Goal: Task Accomplishment & Management: Manage account settings

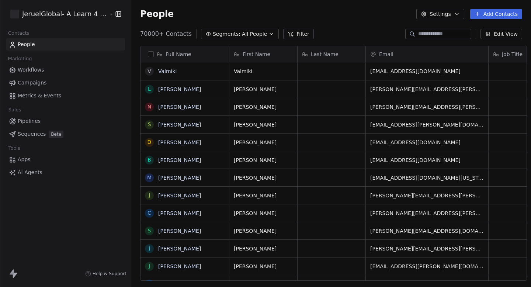
scroll to position [252, 404]
click at [51, 83] on link "Campaigns" at bounding box center [65, 83] width 119 height 12
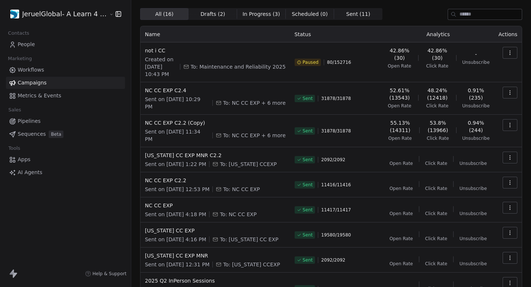
scroll to position [20, 0]
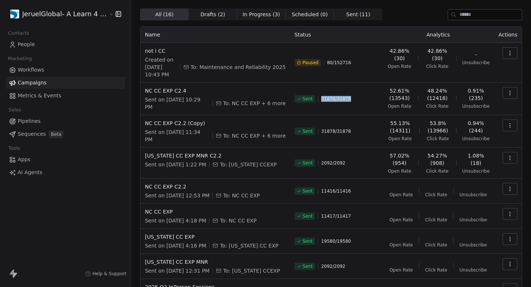
drag, startPoint x: 319, startPoint y: 99, endPoint x: 371, endPoint y: 103, distance: 51.8
click at [370, 103] on div "Sent 31878 / 31878" at bounding box center [335, 99] width 83 height 24
click at [371, 103] on div "Sent 31878 / 31878" at bounding box center [335, 99] width 83 height 24
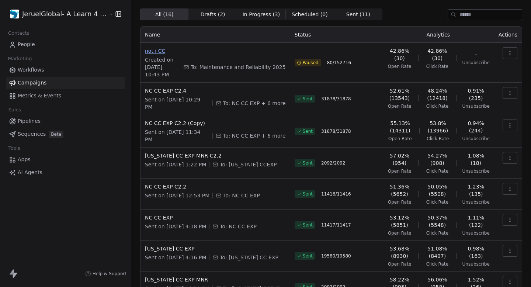
click at [156, 47] on span "not i CC" at bounding box center [215, 50] width 141 height 7
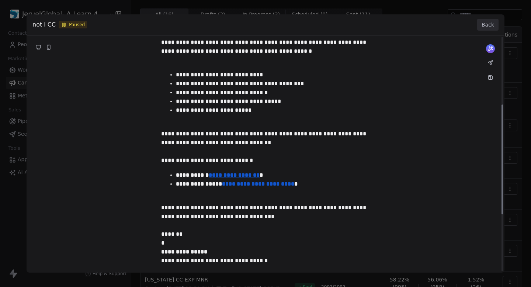
scroll to position [143, 0]
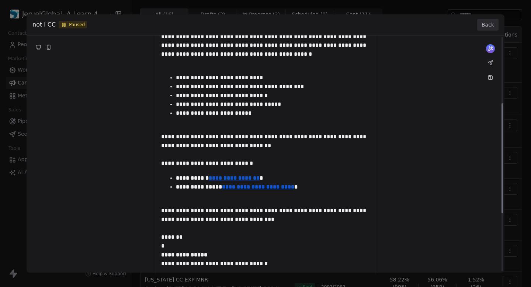
click at [493, 21] on button "Back" at bounding box center [487, 25] width 21 height 12
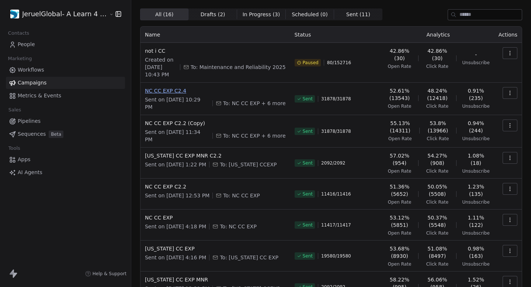
click at [156, 91] on span "NC CC EXP C2.4" at bounding box center [215, 90] width 141 height 7
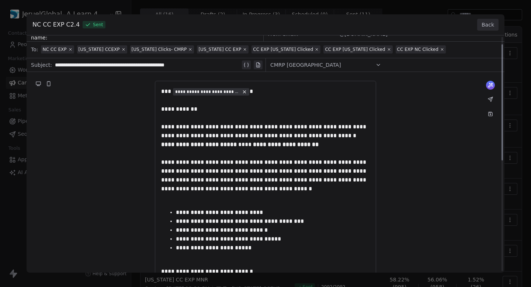
scroll to position [20, 0]
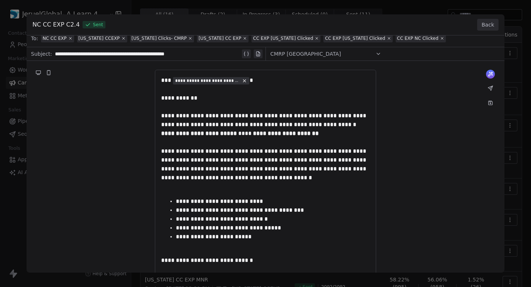
click at [487, 20] on button "Back" at bounding box center [487, 25] width 21 height 12
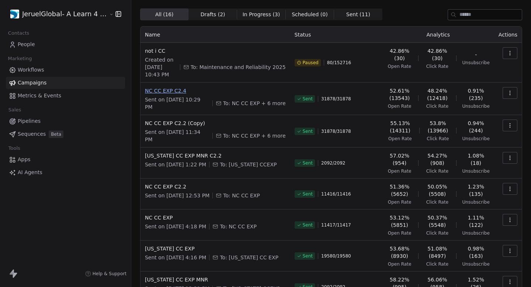
scroll to position [0, 0]
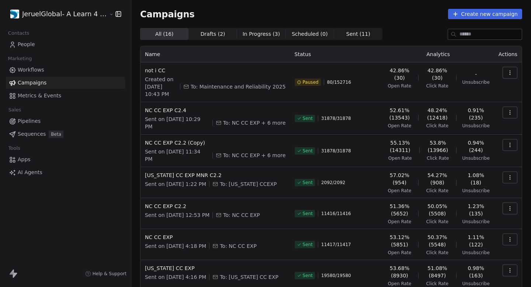
click at [19, 41] on span "People" at bounding box center [26, 45] width 17 height 8
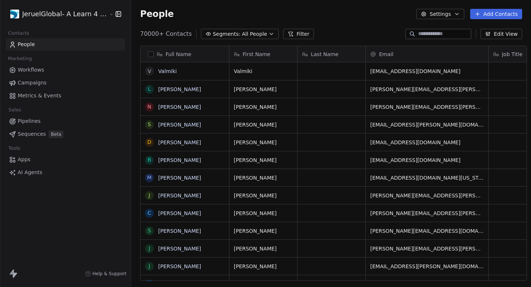
click at [56, 83] on link "Campaigns" at bounding box center [65, 83] width 119 height 12
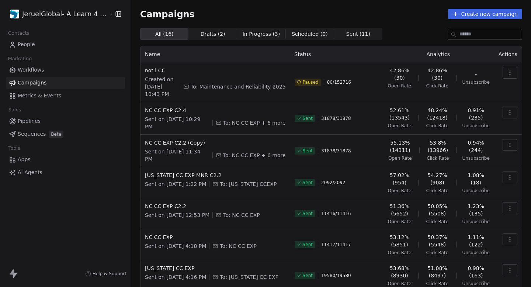
click at [37, 46] on link "People" at bounding box center [65, 44] width 119 height 12
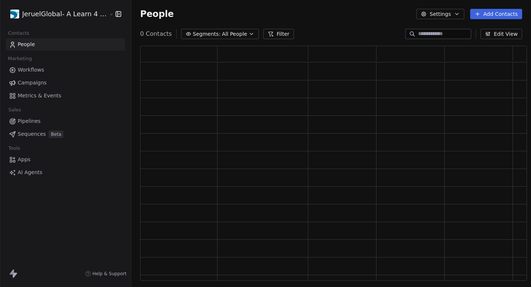
scroll to position [235, 387]
click at [43, 81] on span "Campaigns" at bounding box center [32, 83] width 29 height 8
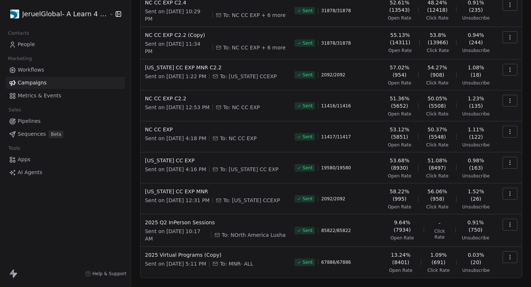
scroll to position [130, 0]
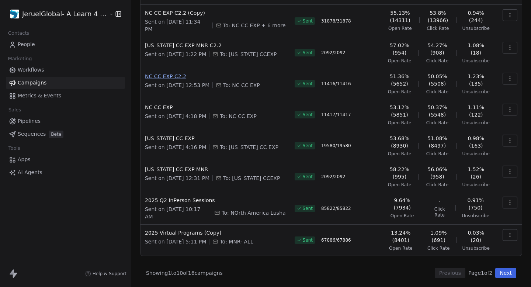
click at [166, 77] on span "NC CC EXP C2.2" at bounding box center [215, 76] width 141 height 7
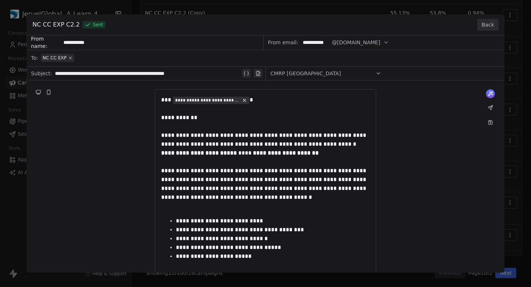
click at [486, 17] on div "NC CC EXP C2.2 Sent Back" at bounding box center [266, 24] width 478 height 21
click at [485, 24] on button "Back" at bounding box center [487, 25] width 21 height 12
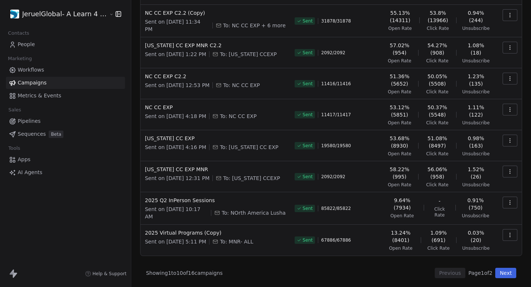
click at [511, 275] on button "Next" at bounding box center [505, 273] width 21 height 10
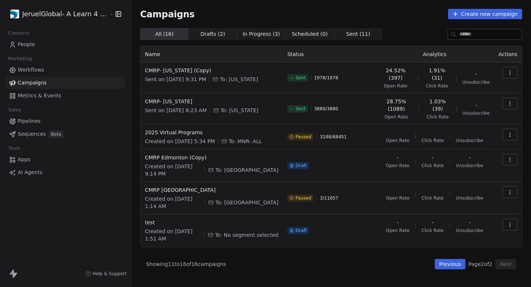
click at [451, 259] on button "Previous" at bounding box center [449, 264] width 31 height 10
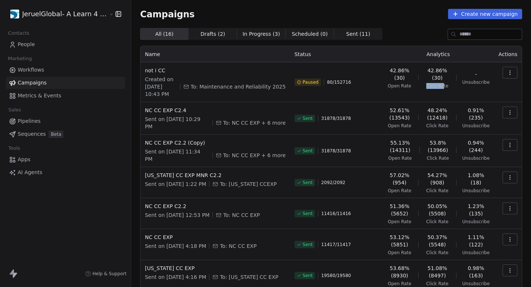
drag, startPoint x: 428, startPoint y: 86, endPoint x: 444, endPoint y: 86, distance: 16.6
click at [444, 86] on span "Click Rate" at bounding box center [437, 86] width 22 height 6
click at [508, 71] on icon "button" at bounding box center [510, 73] width 6 height 6
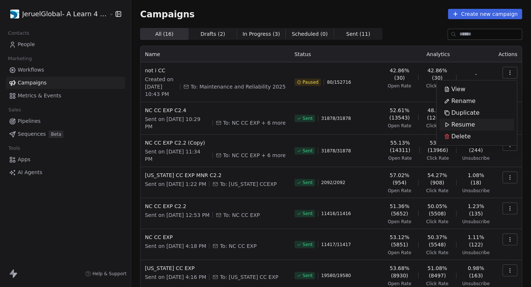
click at [473, 128] on div "Resume" at bounding box center [459, 125] width 40 height 12
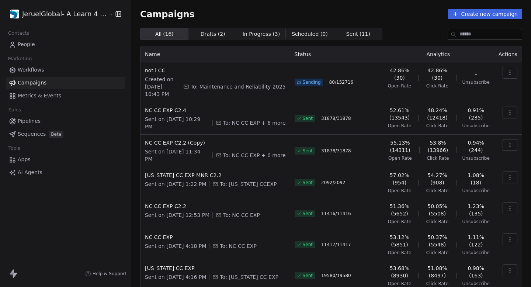
click at [42, 17] on html "JeruelGlobal- A Learn 4 LLC Company Contacts People Marketing Workflows Campaig…" at bounding box center [265, 143] width 531 height 287
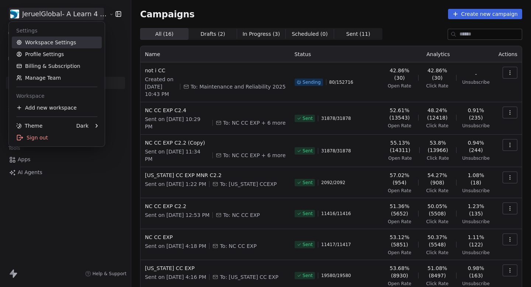
click at [45, 42] on link "Workspace Settings" at bounding box center [57, 42] width 90 height 12
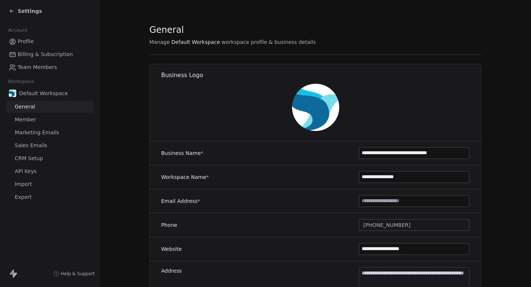
click at [52, 130] on span "Marketing Emails" at bounding box center [37, 133] width 44 height 8
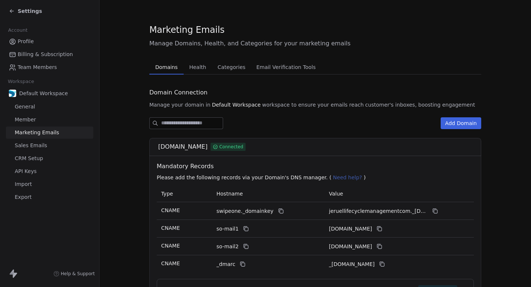
click at [197, 68] on span "Health" at bounding box center [197, 67] width 23 height 10
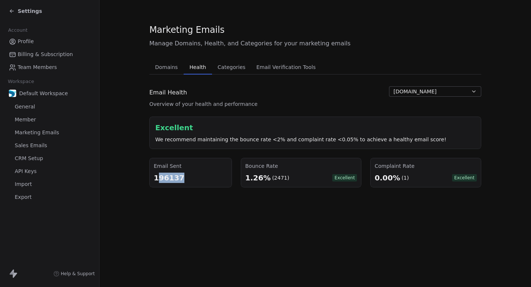
drag, startPoint x: 157, startPoint y: 179, endPoint x: 205, endPoint y: 179, distance: 47.5
click at [204, 179] on div "196137" at bounding box center [191, 177] width 74 height 10
click at [205, 179] on div "196137" at bounding box center [191, 177] width 74 height 10
drag, startPoint x: 205, startPoint y: 179, endPoint x: 139, endPoint y: 178, distance: 66.0
click at [139, 178] on section "Marketing Emails Manage Domains, Health, and Categories for your marketing emai…" at bounding box center [314, 105] width 431 height 211
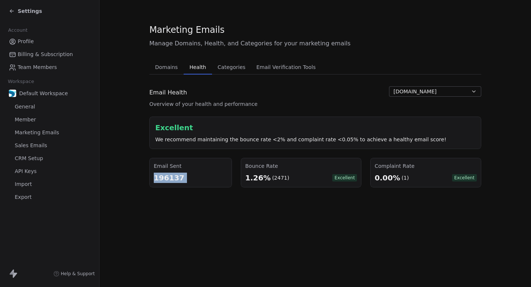
click at [139, 178] on section "Marketing Emails Manage Domains, Health, and Categories for your marketing emai…" at bounding box center [314, 105] width 431 height 211
drag, startPoint x: 376, startPoint y: 178, endPoint x: 418, endPoint y: 178, distance: 42.7
click at [418, 178] on div "0.00% (1) Excellent" at bounding box center [425, 177] width 102 height 10
click at [15, 11] on div "Settings" at bounding box center [25, 10] width 33 height 7
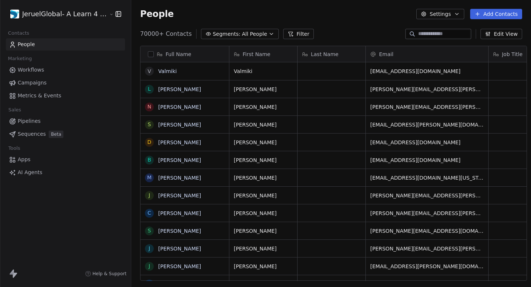
scroll to position [252, 404]
click at [49, 69] on link "Workflows" at bounding box center [65, 70] width 119 height 12
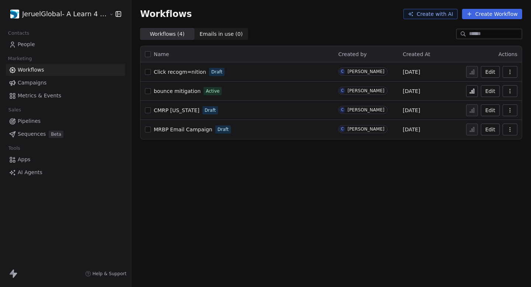
click at [44, 83] on span "Campaigns" at bounding box center [32, 83] width 29 height 8
